Goal: Information Seeking & Learning: Learn about a topic

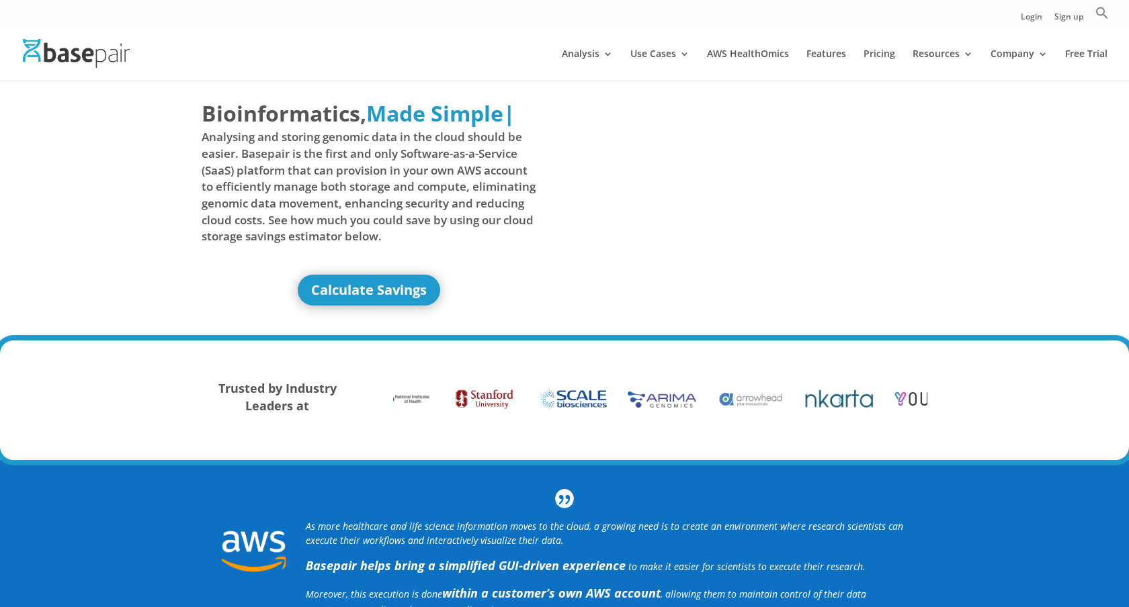
click at [67, 46] on img at bounding box center [76, 53] width 107 height 29
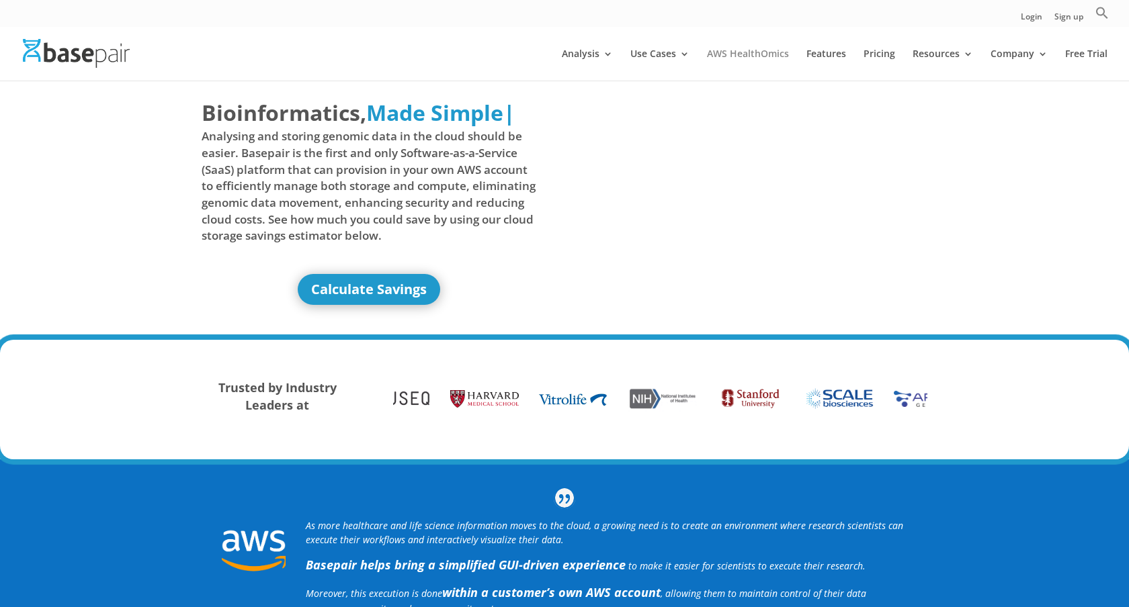
click at [757, 52] on link "AWS HealthOmics" at bounding box center [748, 65] width 82 height 32
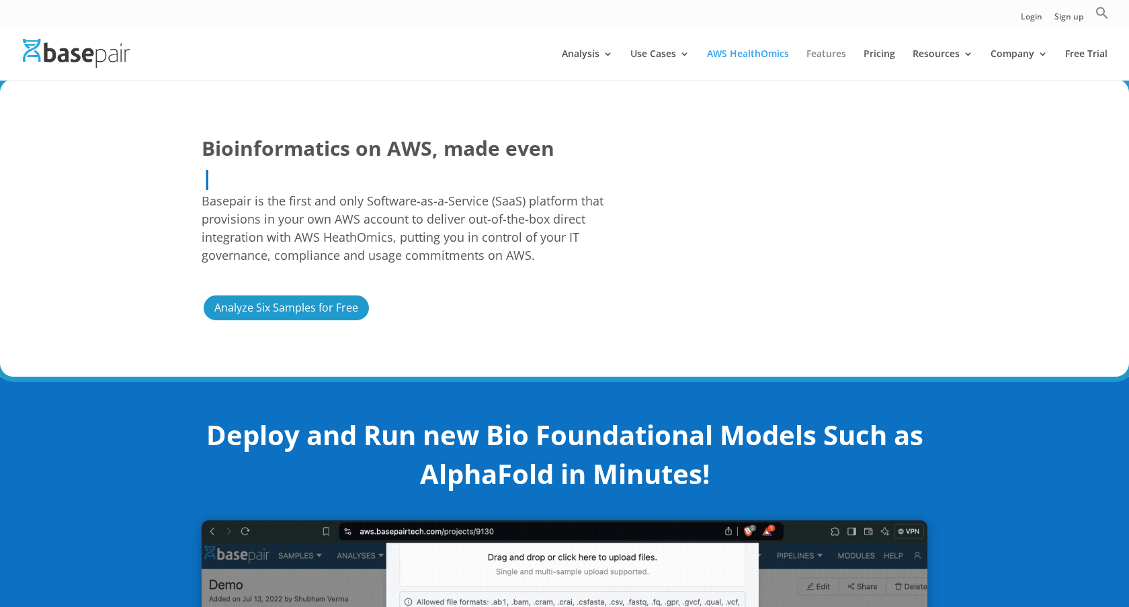
click at [832, 54] on link "Features" at bounding box center [826, 65] width 40 height 32
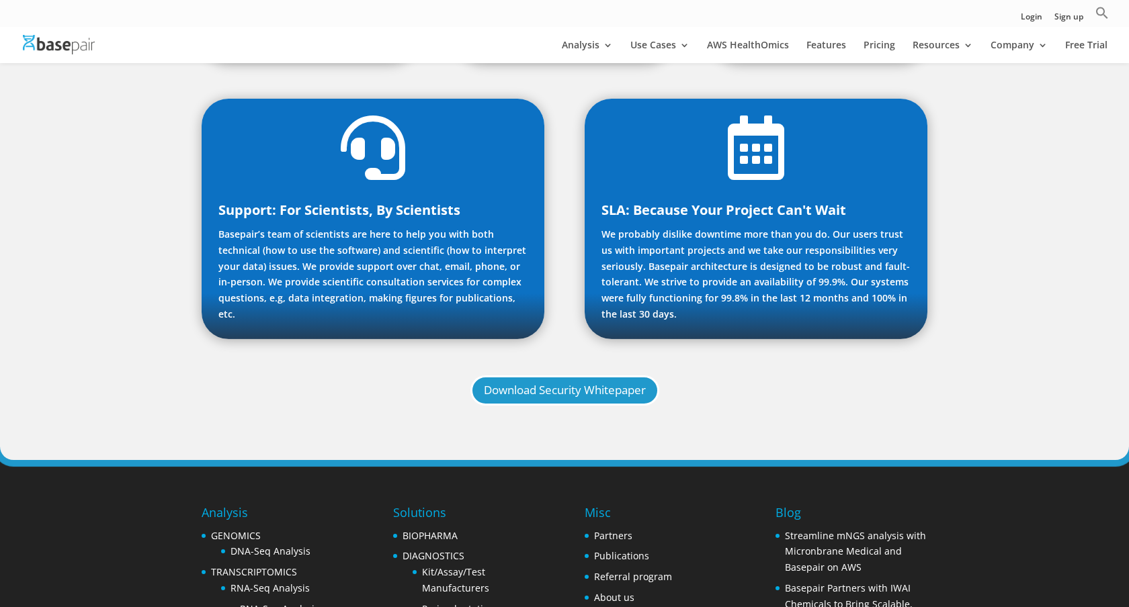
scroll to position [1256, 0]
